Goal: Task Accomplishment & Management: Manage account settings

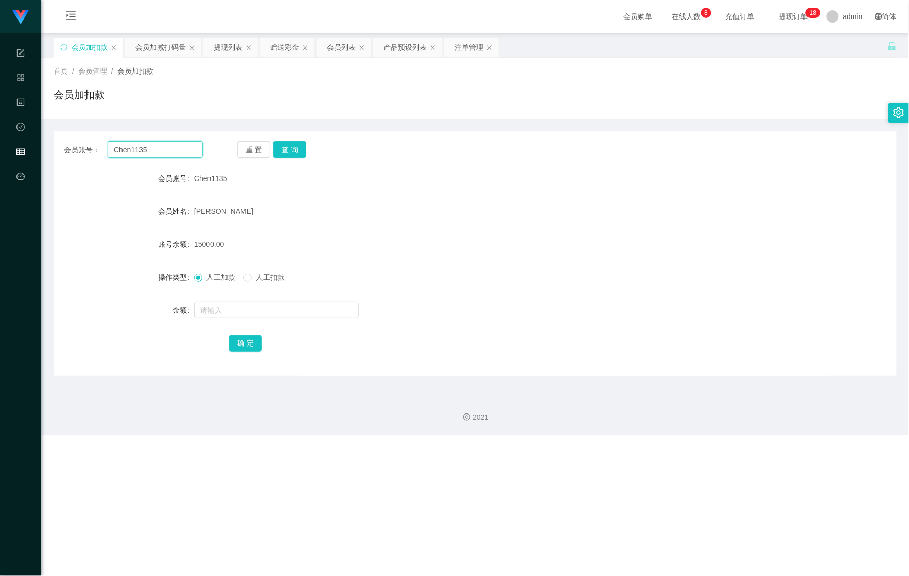
drag, startPoint x: 171, startPoint y: 146, endPoint x: 29, endPoint y: 140, distance: 142.1
click at [27, 140] on section "Shopee Workbench 系统配置 产品管理 内容中心 数据中心 会员管理 平台首页 保存配置 重置配置 整体风格设置 主题色 导航设置 内容区域宽度…" at bounding box center [454, 217] width 909 height 435
paste input "Lchangyn2218"
type input "Lchangyn2218"
click at [281, 153] on button "查 询" at bounding box center [289, 150] width 33 height 16
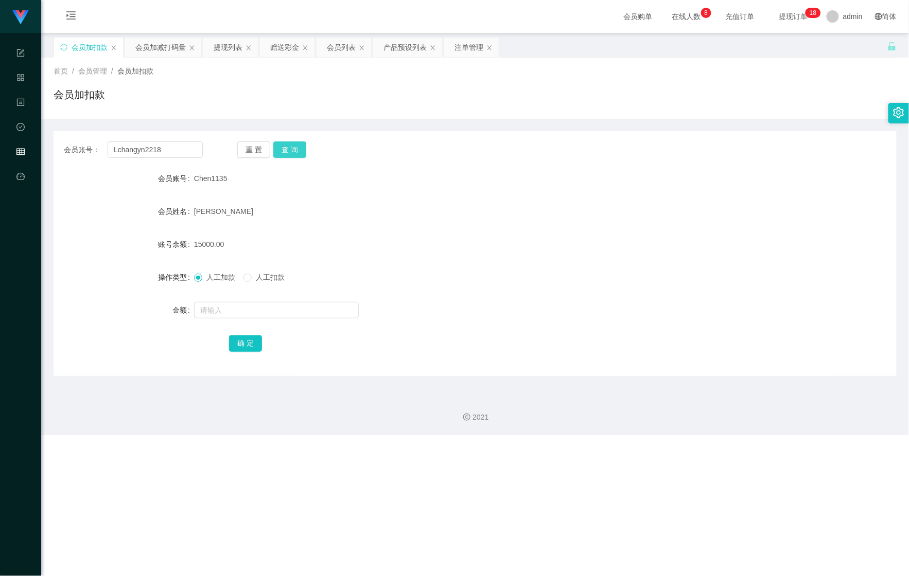
click at [281, 153] on button "查 询" at bounding box center [289, 150] width 33 height 16
click at [213, 303] on input "text" at bounding box center [276, 310] width 165 height 16
drag, startPoint x: 154, startPoint y: 42, endPoint x: 155, endPoint y: 48, distance: 5.8
click at [154, 42] on div "会员加减打码量" at bounding box center [160, 48] width 50 height 20
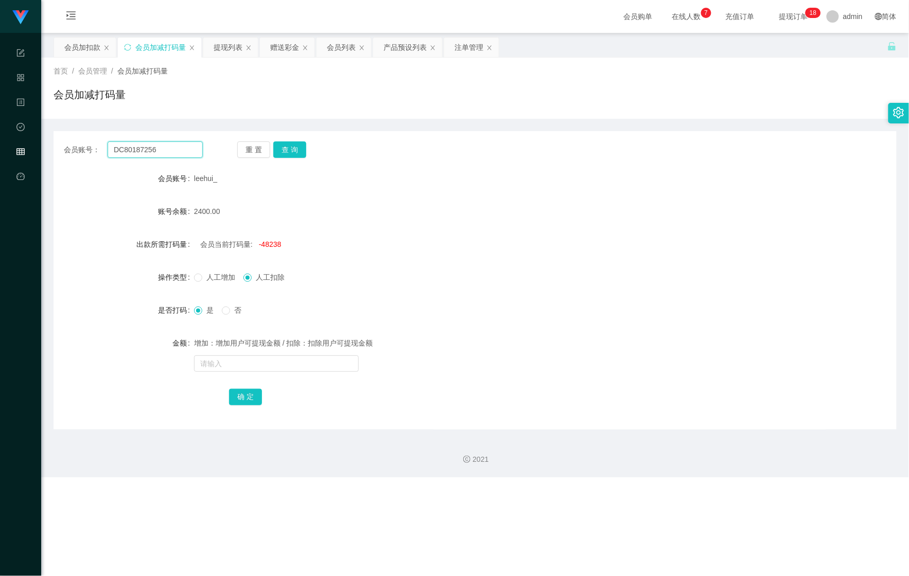
drag, startPoint x: 153, startPoint y: 148, endPoint x: 39, endPoint y: 139, distance: 114.1
click at [17, 140] on section "Shopee Workbench 系统配置 产品管理 内容中心 数据中心 会员管理 平台首页 保存配置 重置配置 整体风格设置 主题色 导航设置 内容区域宽度…" at bounding box center [454, 238] width 909 height 477
paste input "Lchangyn2218"
type input "Lchangyn2218"
click at [291, 154] on button "查 询" at bounding box center [289, 150] width 33 height 16
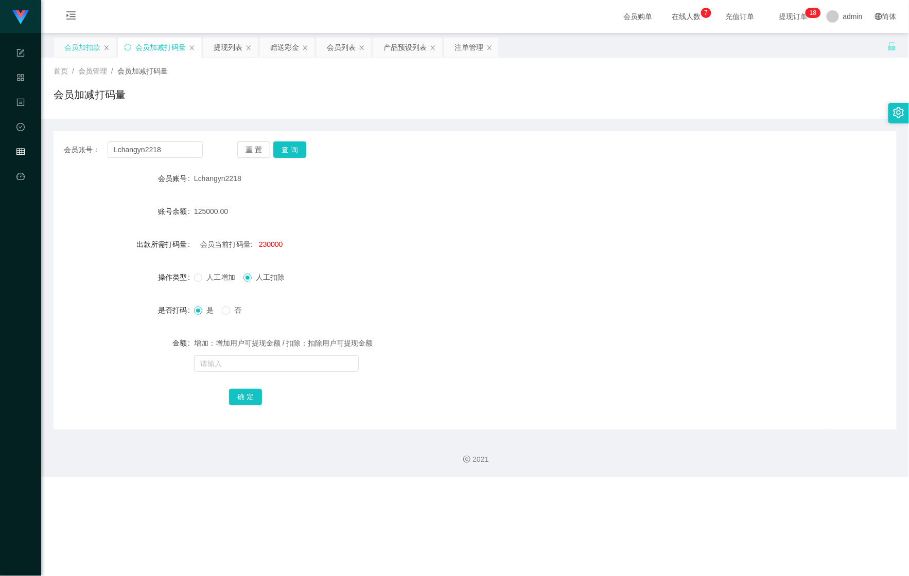
click at [83, 50] on div "会员加扣款" at bounding box center [82, 48] width 36 height 20
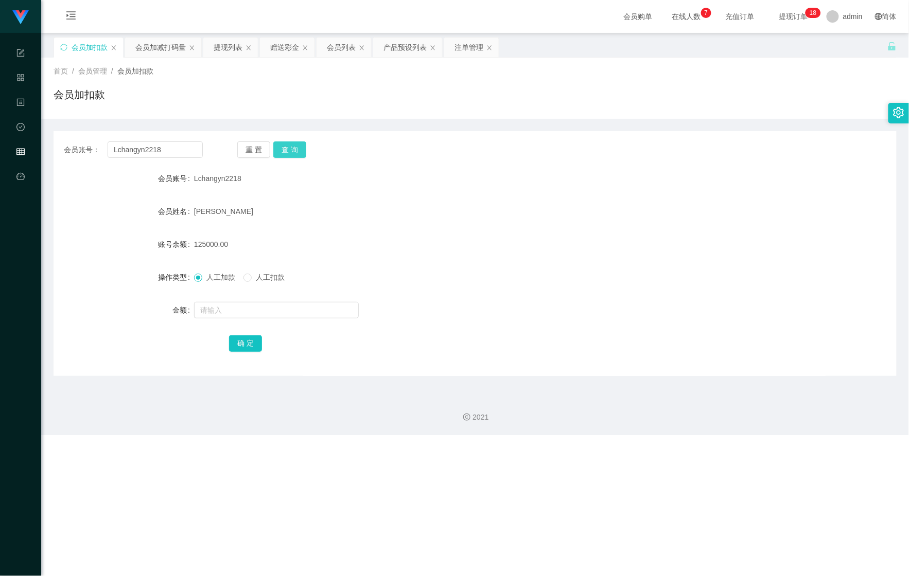
click at [293, 151] on button "查 询" at bounding box center [289, 150] width 33 height 16
drag, startPoint x: 161, startPoint y: 43, endPoint x: 170, endPoint y: 60, distance: 18.9
click at [161, 42] on div "会员加减打码量" at bounding box center [160, 48] width 50 height 20
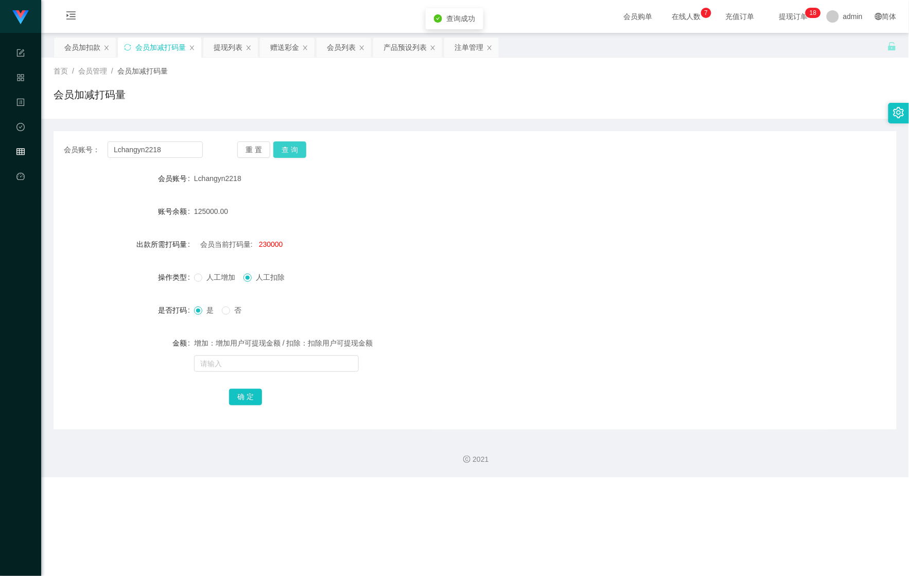
click at [291, 144] on button "查 询" at bounding box center [289, 150] width 33 height 16
click at [244, 361] on input "text" at bounding box center [276, 364] width 165 height 16
type input "55255"
click at [412, 50] on div "产品预设列表" at bounding box center [404, 48] width 43 height 20
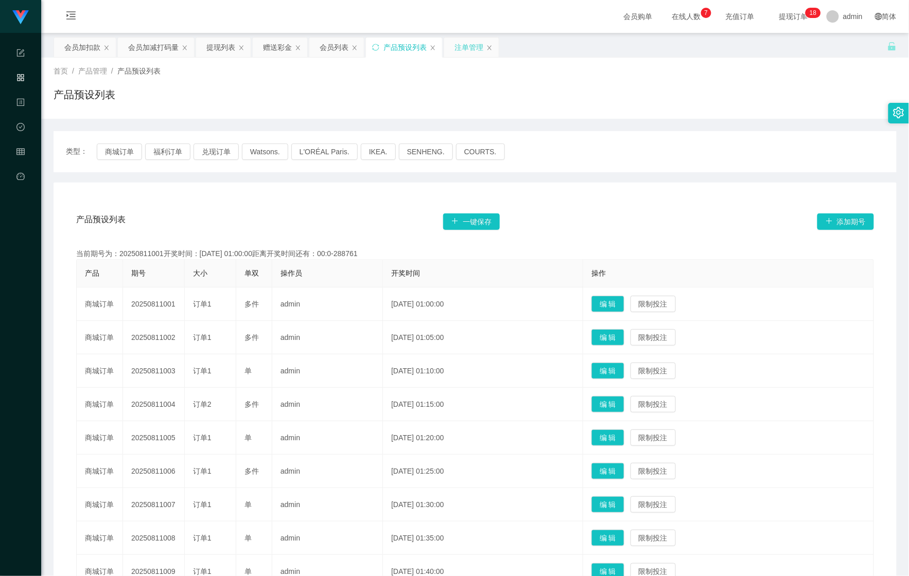
click at [470, 52] on div "注单管理" at bounding box center [468, 48] width 29 height 20
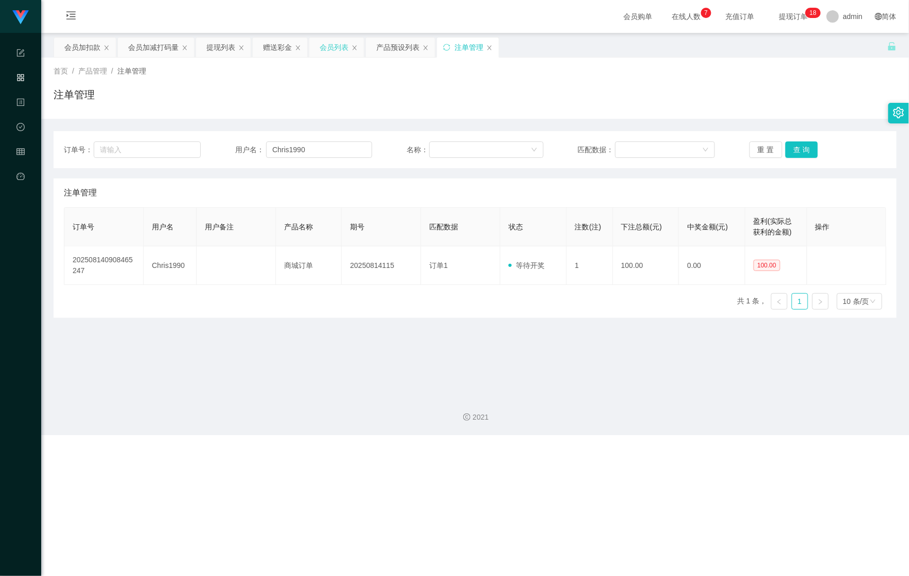
click at [341, 55] on div "会员列表" at bounding box center [334, 48] width 29 height 20
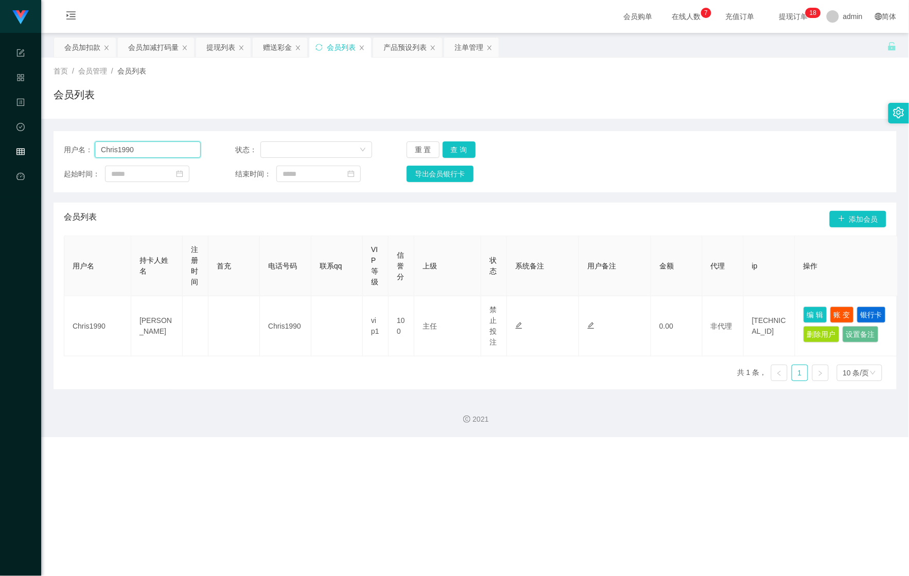
drag, startPoint x: 145, startPoint y: 151, endPoint x: 9, endPoint y: 145, distance: 136.0
click at [9, 145] on section "Shopee Workbench 系统配置 产品管理 内容中心 数据中心 会员管理 平台首页 保存配置 重置配置 整体风格设置 主题色 导航设置 内容区域宽度…" at bounding box center [454, 218] width 909 height 437
paste input "Lchangyn2218"
type input "Lchangyn2218"
click at [450, 145] on button "查 询" at bounding box center [459, 150] width 33 height 16
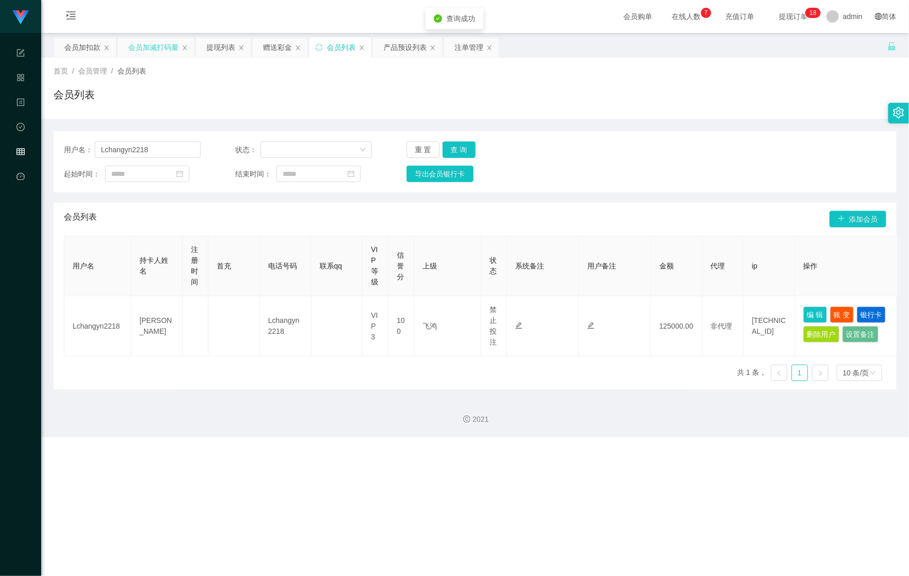
click at [130, 48] on div "会员加减打码量" at bounding box center [153, 48] width 50 height 20
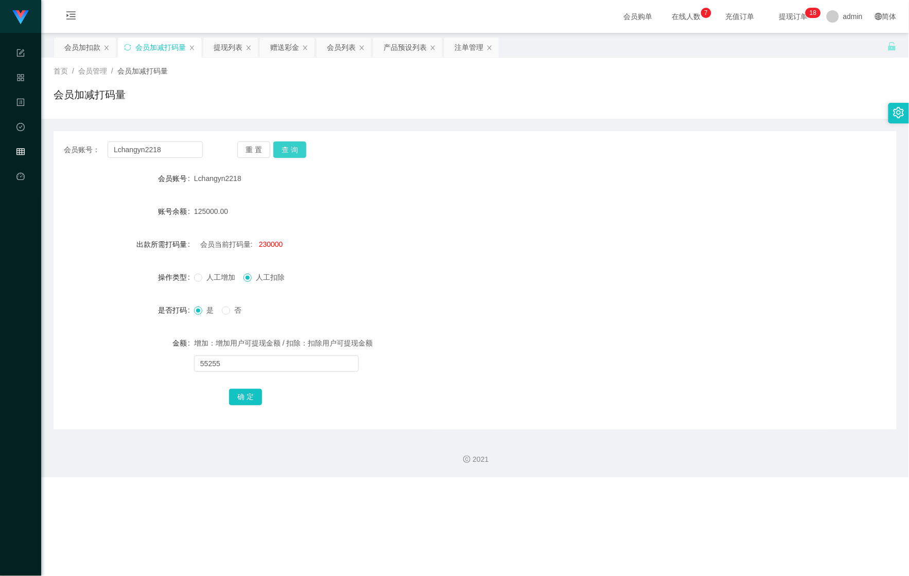
click at [288, 149] on button "查 询" at bounding box center [289, 150] width 33 height 16
drag, startPoint x: 77, startPoint y: 50, endPoint x: 85, endPoint y: 57, distance: 11.0
click at [77, 49] on div "会员加扣款" at bounding box center [82, 48] width 36 height 20
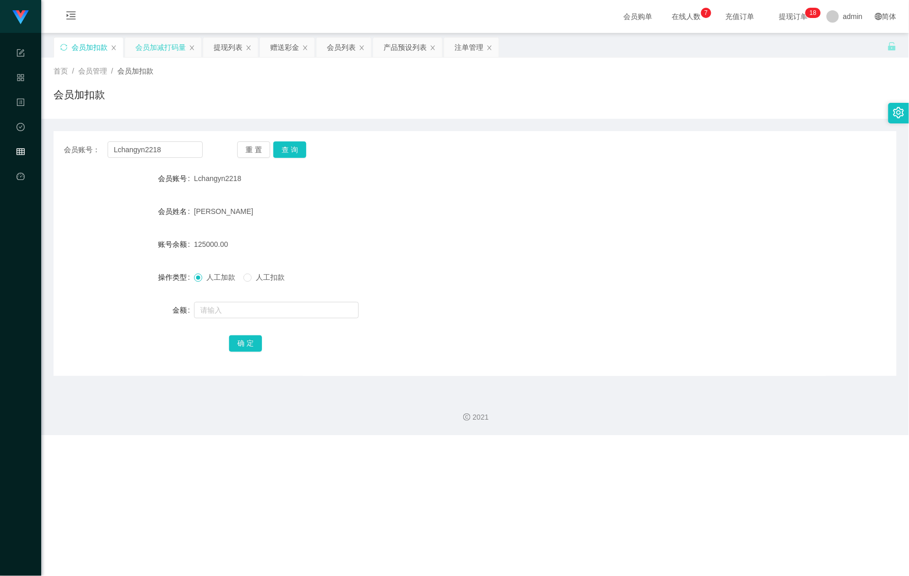
click at [164, 55] on div "会员加减打码量" at bounding box center [160, 48] width 50 height 20
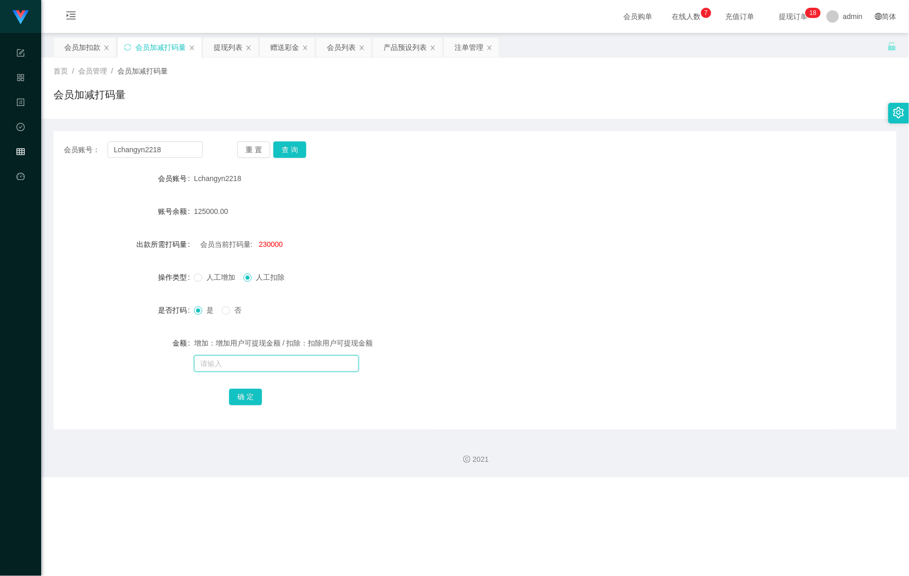
click at [246, 359] on input "text" at bounding box center [276, 364] width 165 height 16
type input "262225222"
drag, startPoint x: 245, startPoint y: 395, endPoint x: 254, endPoint y: 393, distance: 9.0
click at [247, 395] on button "确 定" at bounding box center [245, 397] width 33 height 16
click at [77, 55] on div "会员加扣款" at bounding box center [82, 48] width 36 height 20
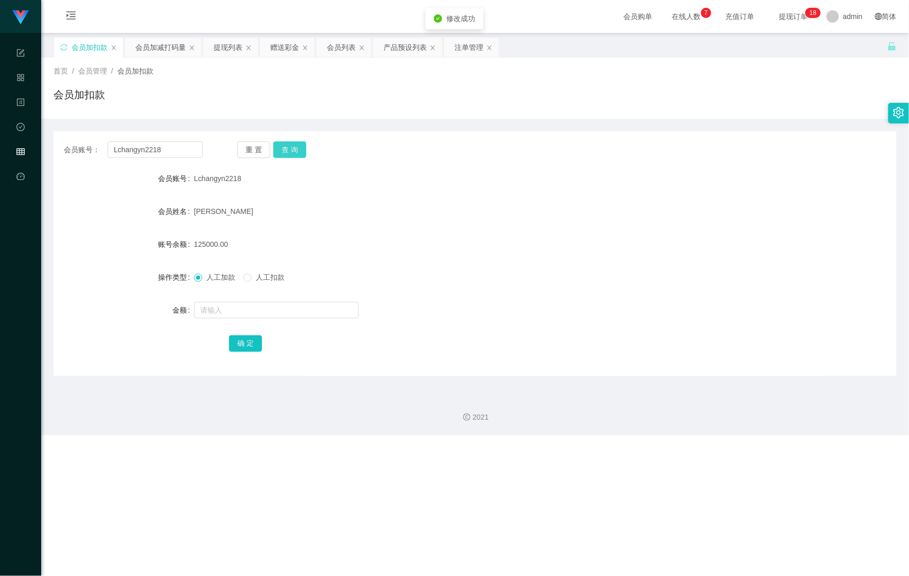
click at [291, 149] on button "查 询" at bounding box center [289, 150] width 33 height 16
drag, startPoint x: 385, startPoint y: 253, endPoint x: 517, endPoint y: 182, distance: 149.6
click at [387, 253] on div "125000.00" at bounding box center [440, 244] width 492 height 21
drag, startPoint x: 173, startPoint y: 156, endPoint x: 37, endPoint y: 147, distance: 136.2
click at [30, 147] on section "Shopee Workbench 系统配置 产品管理 内容中心 数据中心 会员管理 平台首页 保存配置 重置配置 整体风格设置 主题色 导航设置 内容区域宽度…" at bounding box center [454, 217] width 909 height 435
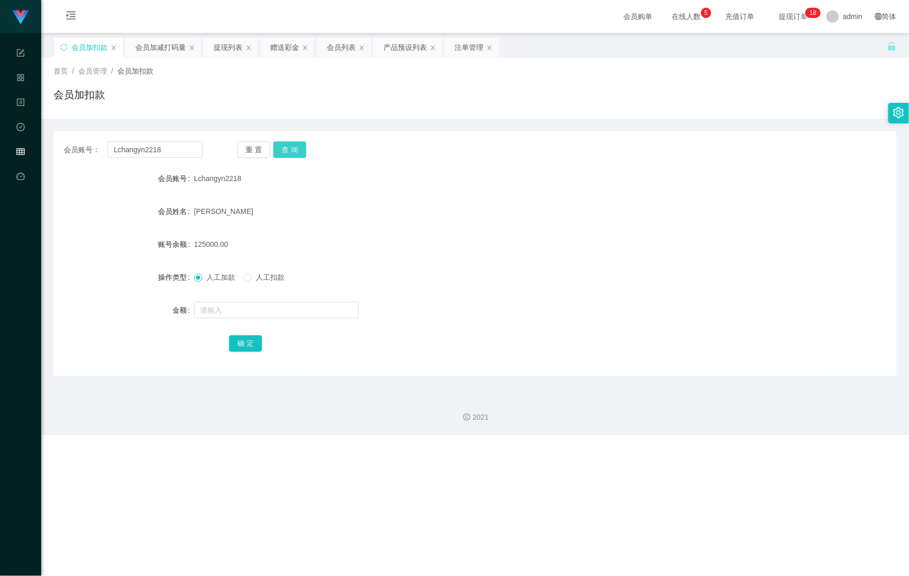
click at [301, 146] on button "查 询" at bounding box center [289, 150] width 33 height 16
click at [252, 311] on input "text" at bounding box center [276, 310] width 165 height 16
type input "500"
click at [250, 340] on button "确 定" at bounding box center [245, 343] width 33 height 16
